Goal: Check status: Check status

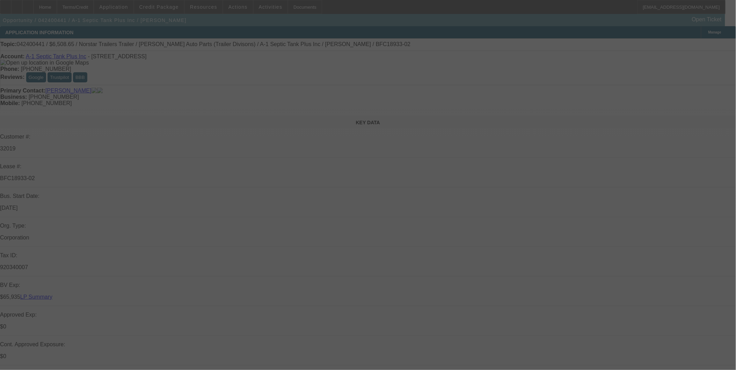
select select "0"
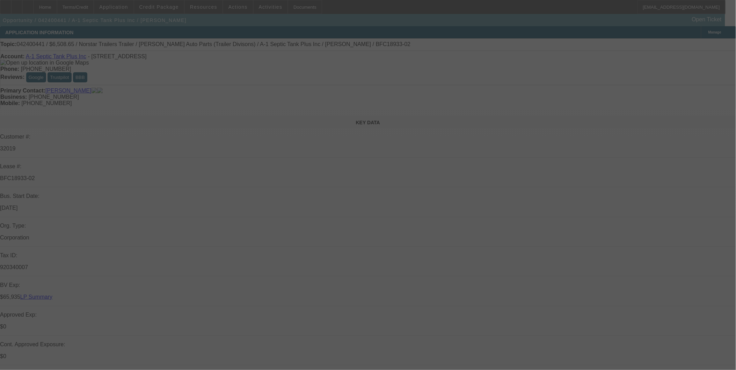
select select "0"
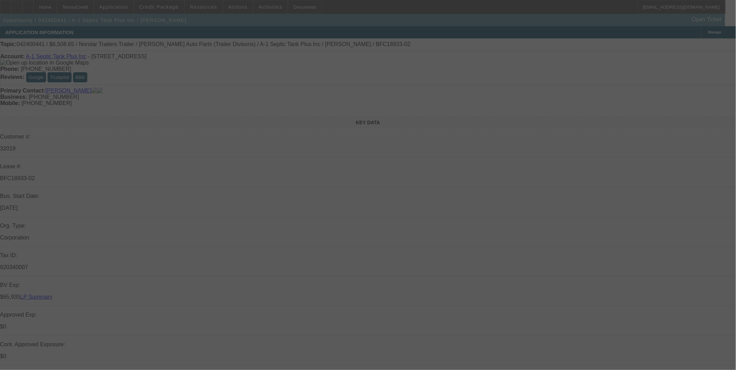
select select "0"
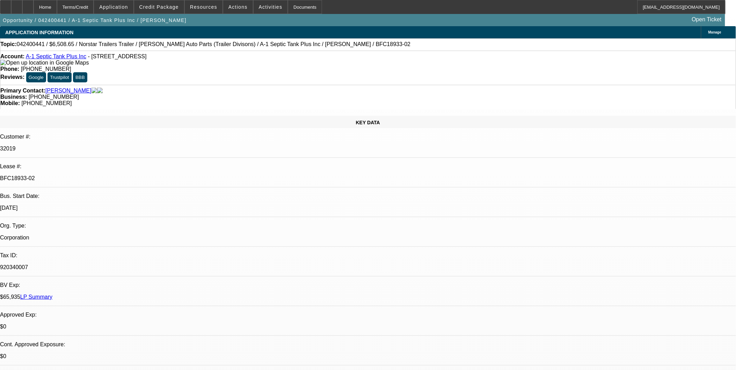
select select "1"
select select "6"
select select "1"
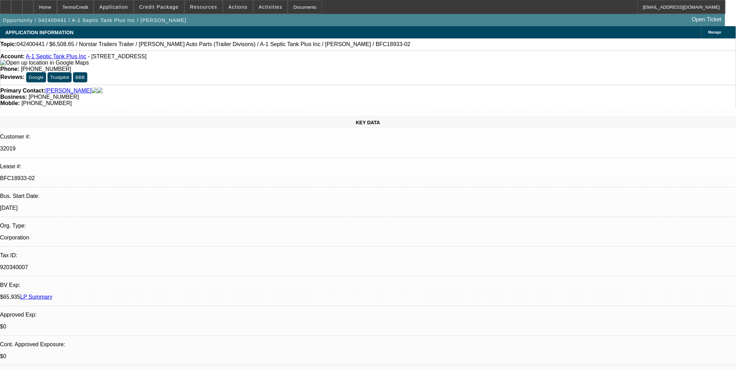
select select "6"
select select "1"
select select "6"
select select "1"
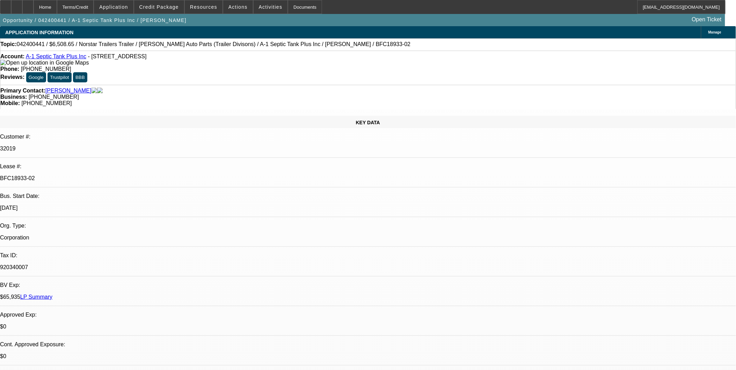
select select "1"
select select "6"
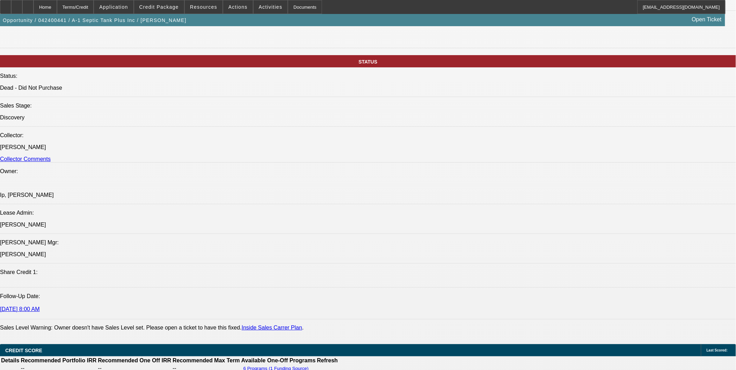
scroll to position [621, 0]
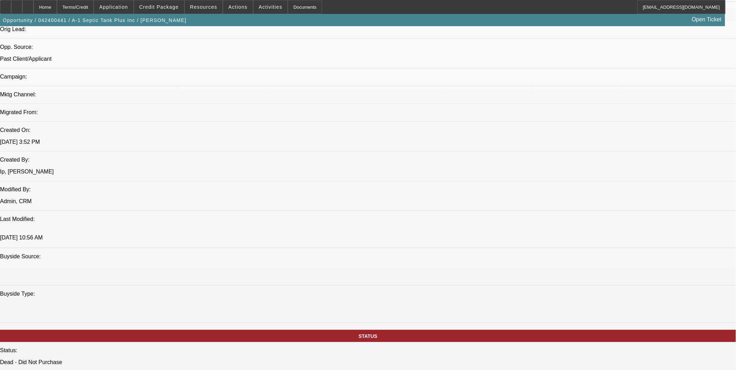
scroll to position [388, 0]
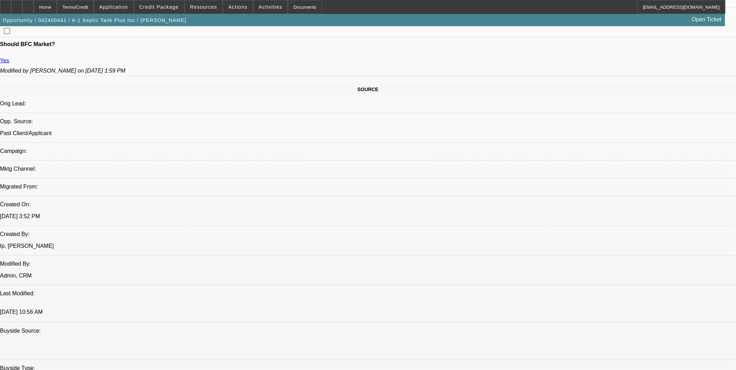
drag, startPoint x: 560, startPoint y: 284, endPoint x: 539, endPoint y: 253, distance: 36.7
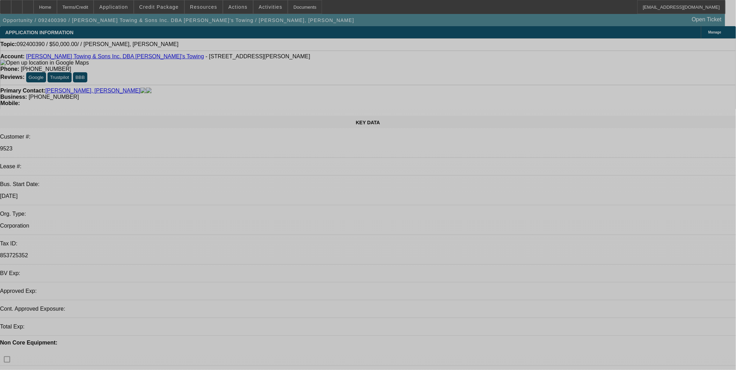
select select "0"
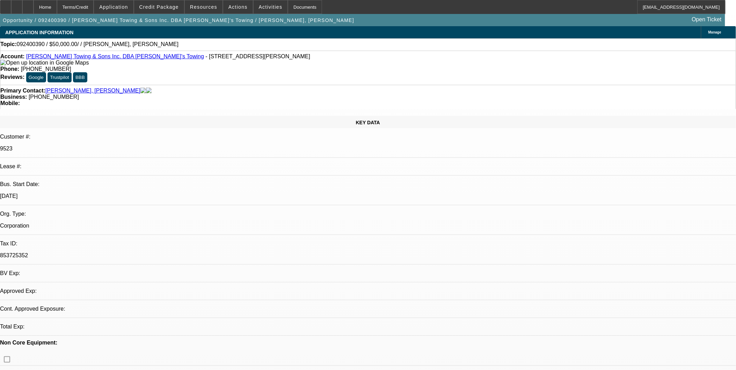
select select "2"
select select "0.1"
select select "1"
select select "2"
select select "4"
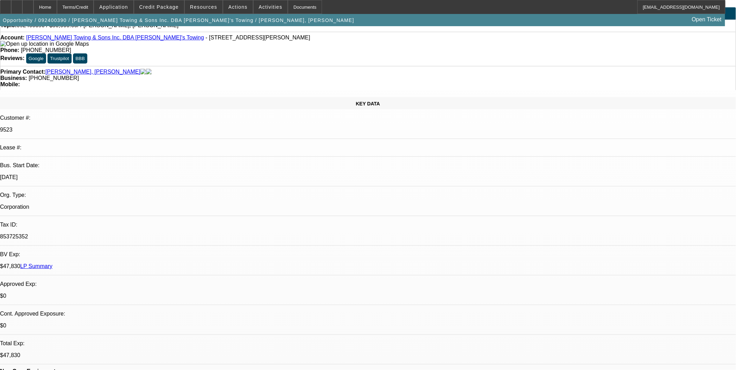
scroll to position [0, 0]
